Goal: Information Seeking & Learning: Learn about a topic

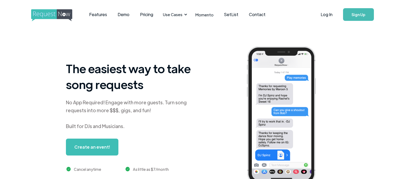
click at [32, 117] on div "The easiest way to take song requests No App Required! Engage with more guests.…" at bounding box center [218, 119] width 404 height 181
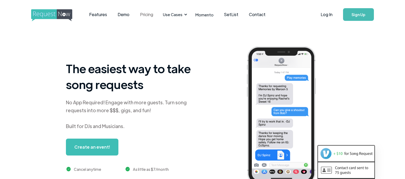
click at [144, 14] on link "Pricing" at bounding box center [147, 14] width 24 height 16
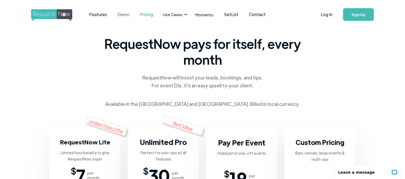
click at [124, 14] on link "Demo" at bounding box center [123, 14] width 22 height 16
